Goal: Task Accomplishment & Management: Use online tool/utility

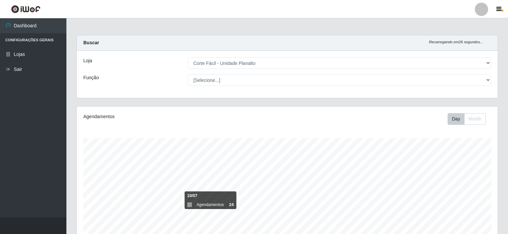
select select "202"
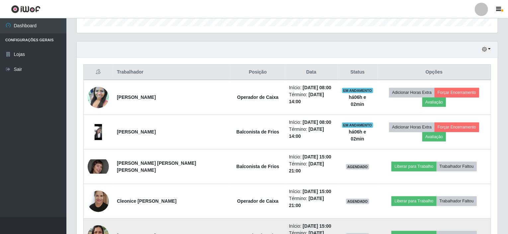
scroll to position [202, 0]
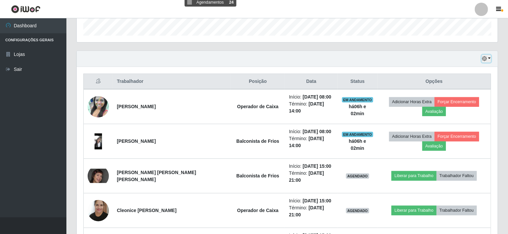
click at [489, 57] on button "button" at bounding box center [486, 59] width 9 height 8
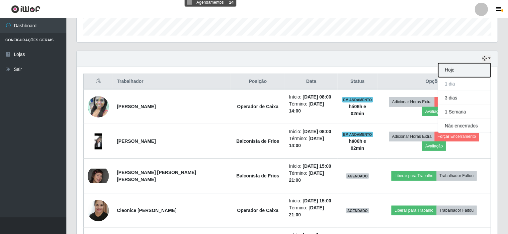
click at [467, 74] on button "Hoje" at bounding box center [465, 70] width 52 height 14
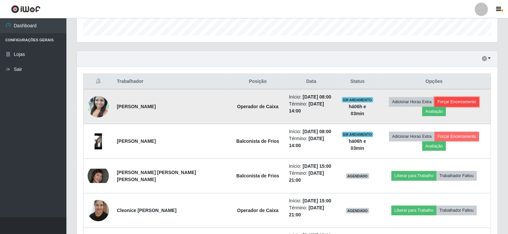
click at [435, 103] on button "Forçar Encerramento" at bounding box center [457, 101] width 45 height 9
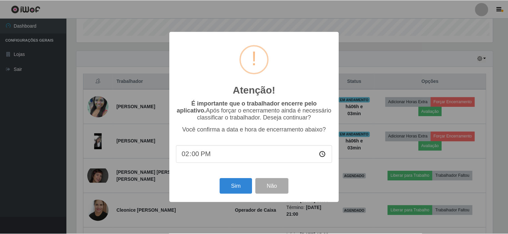
scroll to position [138, 419]
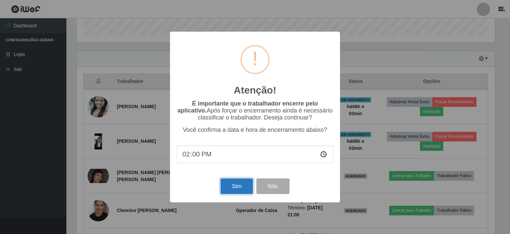
click at [238, 189] on button "Sim" at bounding box center [237, 186] width 32 height 16
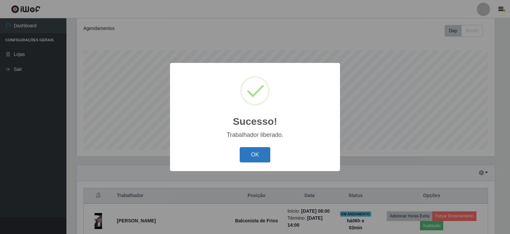
click at [263, 157] on button "OK" at bounding box center [255, 155] width 31 height 16
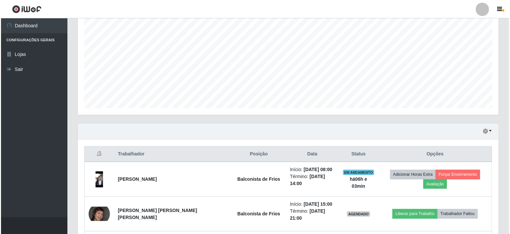
scroll to position [154, 0]
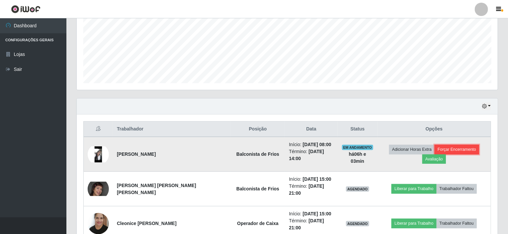
click at [435, 148] on button "Forçar Encerramento" at bounding box center [457, 149] width 45 height 9
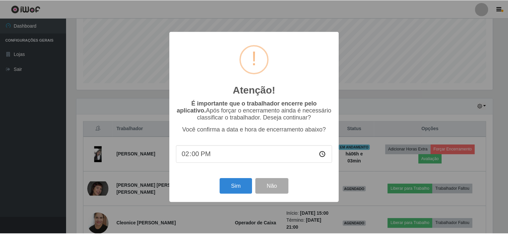
scroll to position [138, 419]
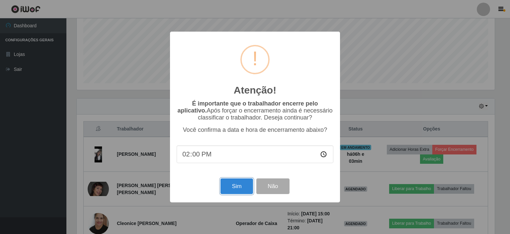
click at [246, 185] on button "Sim" at bounding box center [237, 186] width 32 height 16
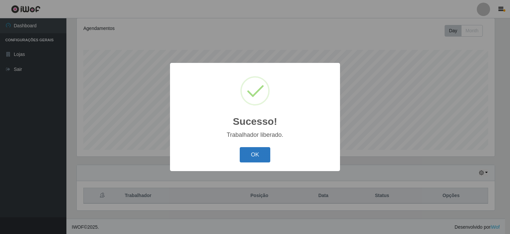
click at [263, 156] on button "OK" at bounding box center [255, 155] width 31 height 16
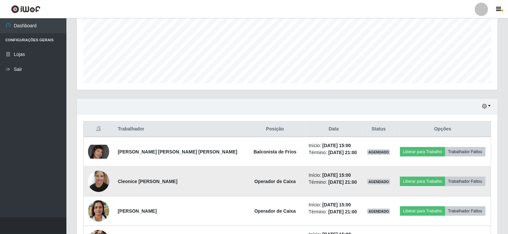
scroll to position [188, 0]
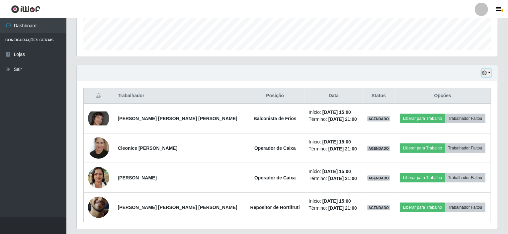
click at [490, 72] on button "button" at bounding box center [486, 73] width 9 height 8
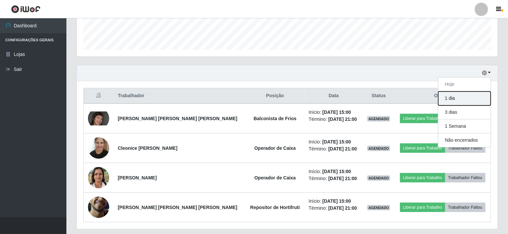
click at [463, 98] on button "1 dia" at bounding box center [465, 98] width 52 height 14
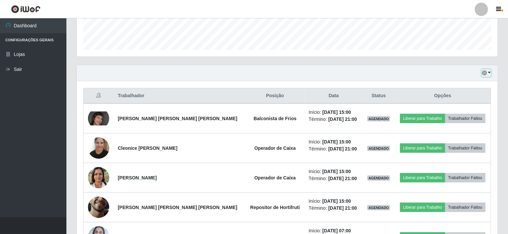
click at [490, 71] on button "button" at bounding box center [486, 73] width 9 height 8
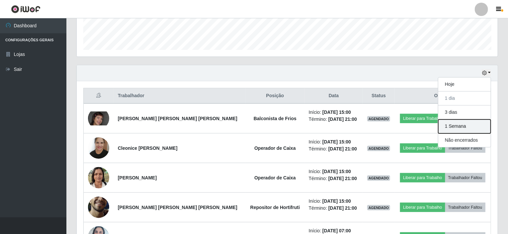
click at [449, 125] on button "1 Semana" at bounding box center [465, 126] width 52 height 14
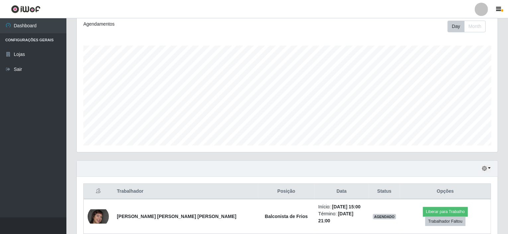
scroll to position [154, 0]
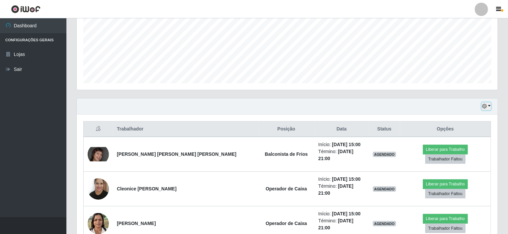
click at [490, 105] on button "button" at bounding box center [486, 106] width 9 height 8
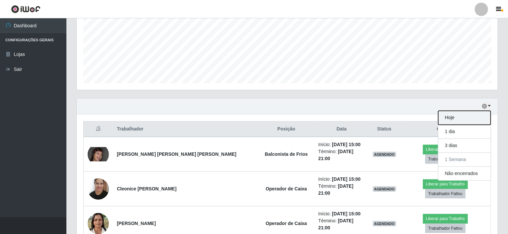
click at [456, 116] on button "Hoje" at bounding box center [465, 118] width 52 height 14
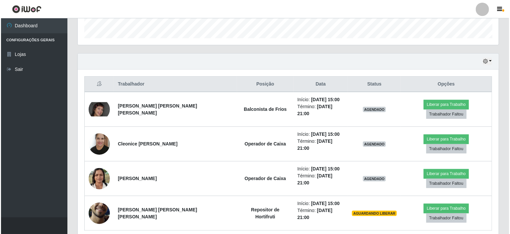
scroll to position [206, 0]
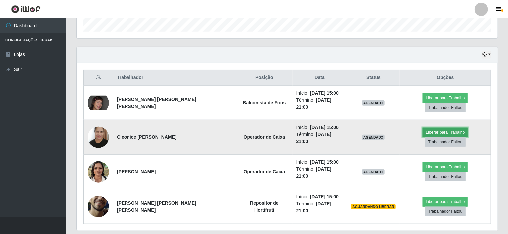
click at [437, 130] on button "Liberar para Trabalho" at bounding box center [445, 132] width 45 height 9
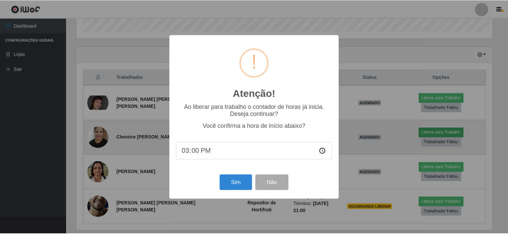
scroll to position [138, 419]
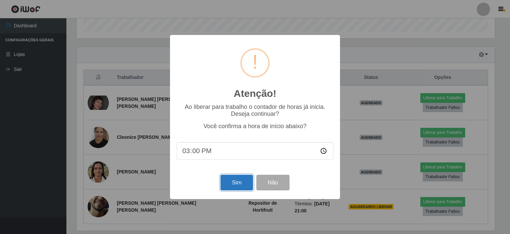
click at [242, 187] on button "Sim" at bounding box center [237, 182] width 32 height 16
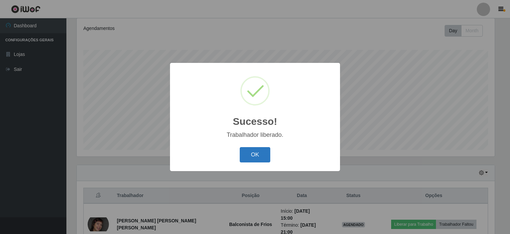
click at [251, 162] on button "OK" at bounding box center [255, 155] width 31 height 16
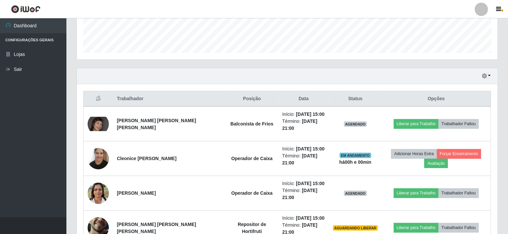
scroll to position [206, 0]
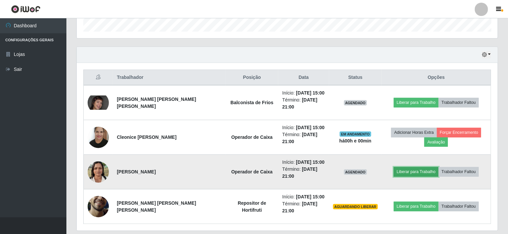
click at [407, 167] on button "Liberar para Trabalho" at bounding box center [416, 171] width 45 height 9
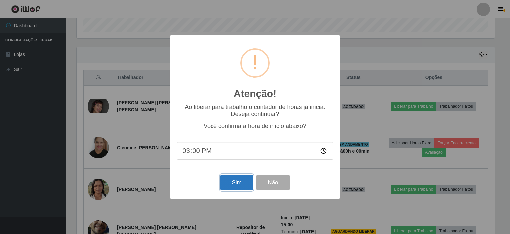
click at [245, 183] on button "Sim" at bounding box center [237, 182] width 32 height 16
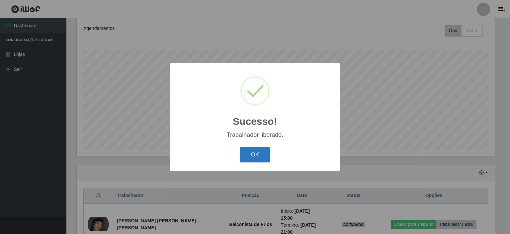
click at [259, 155] on button "OK" at bounding box center [255, 155] width 31 height 16
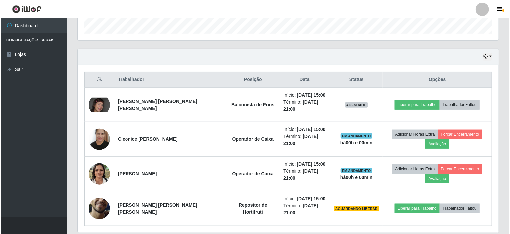
scroll to position [206, 0]
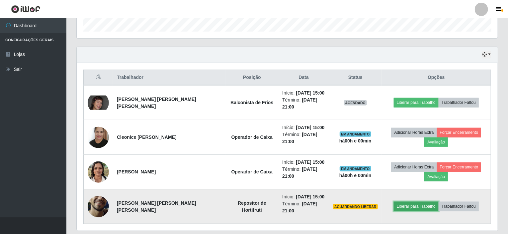
click at [414, 201] on button "Liberar para Trabalho" at bounding box center [416, 205] width 45 height 9
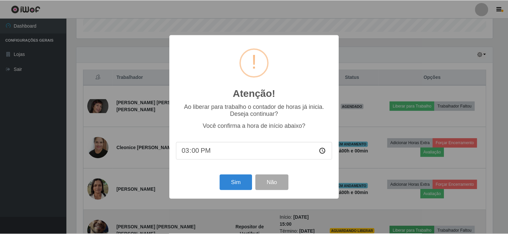
scroll to position [138, 419]
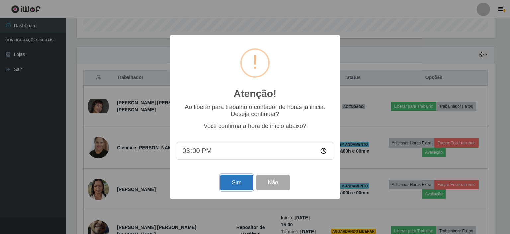
click at [246, 183] on button "Sim" at bounding box center [237, 182] width 32 height 16
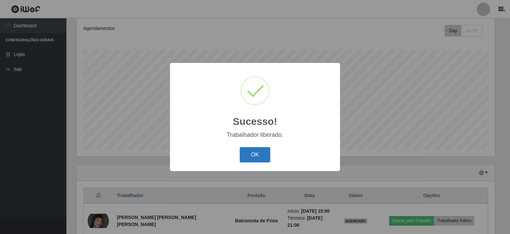
click at [269, 157] on button "OK" at bounding box center [255, 155] width 31 height 16
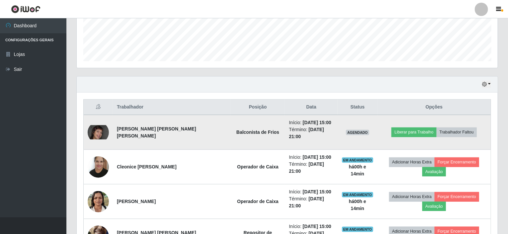
scroll to position [188, 0]
